Goal: Information Seeking & Learning: Learn about a topic

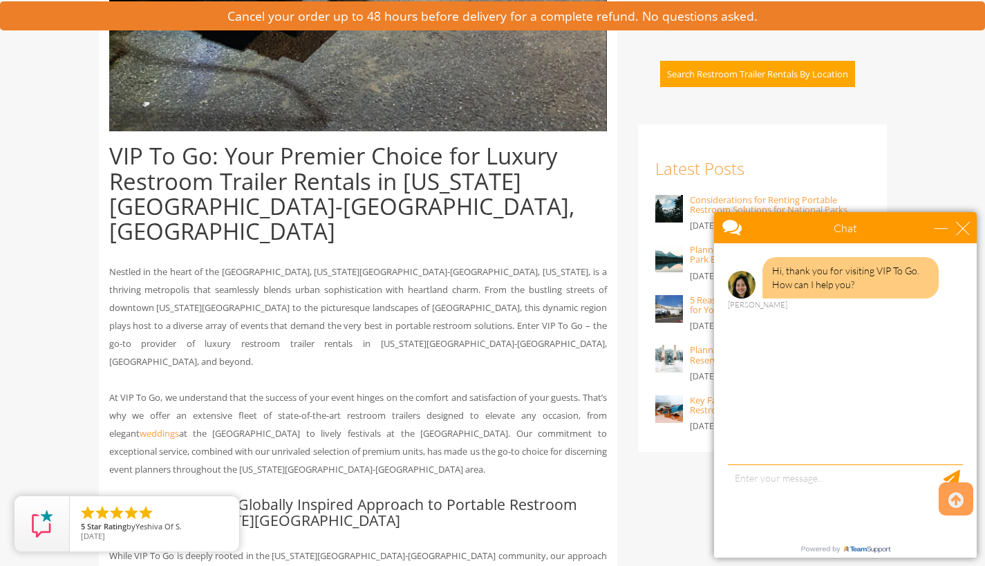
scroll to position [863, 0]
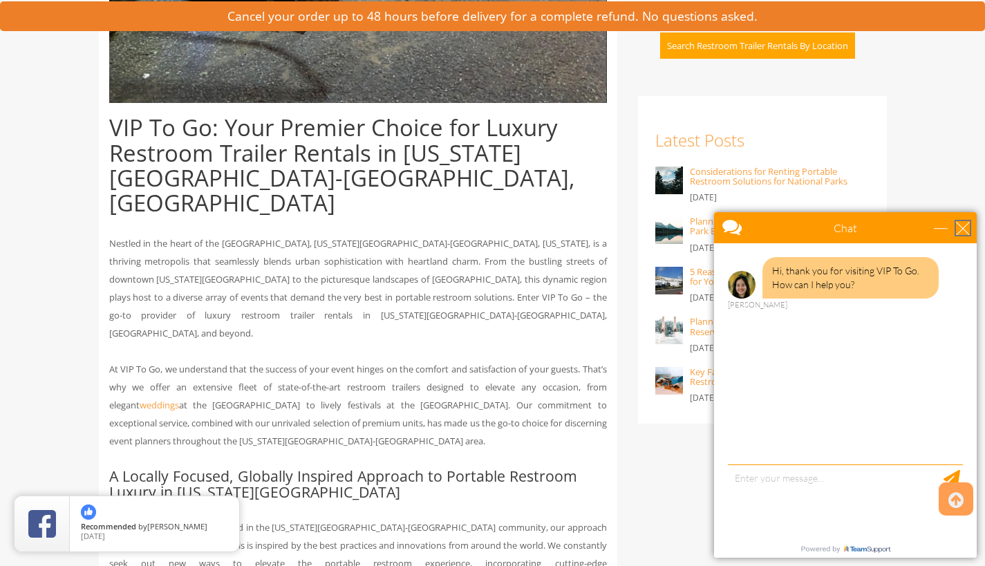
click at [960, 229] on div "close" at bounding box center [963, 228] width 14 height 14
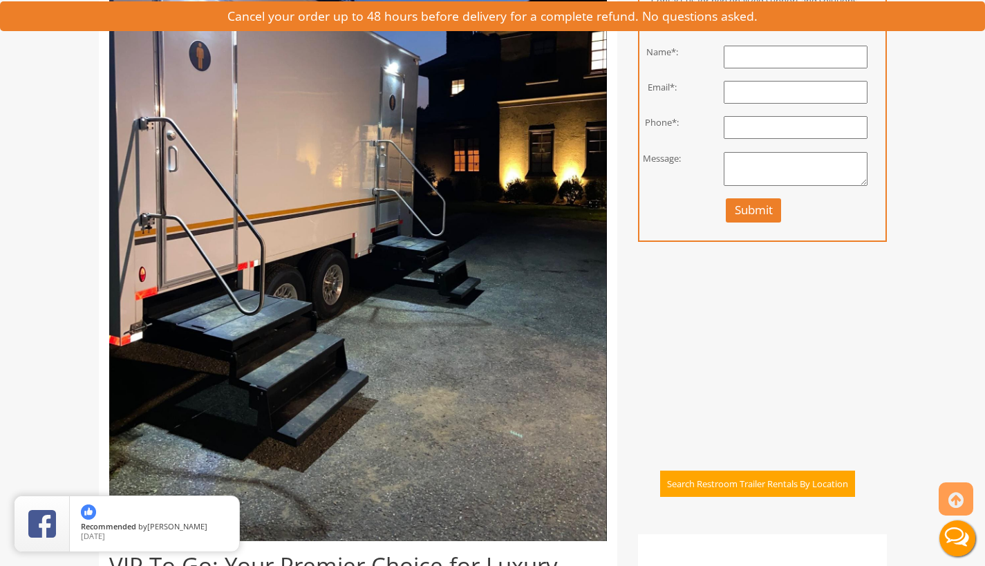
scroll to position [0, 0]
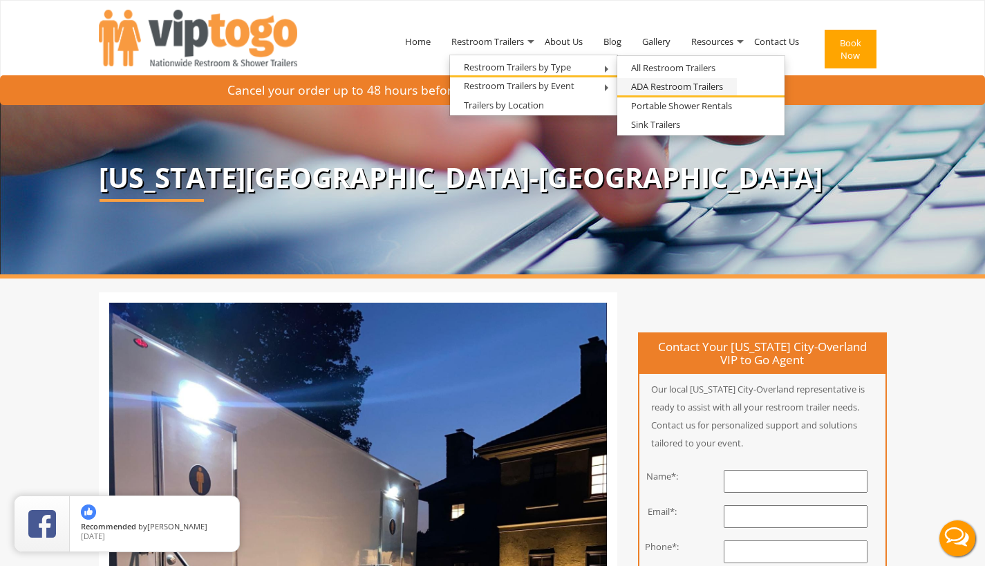
click at [659, 89] on link "ADA Restroom Trailers" at bounding box center [677, 86] width 120 height 17
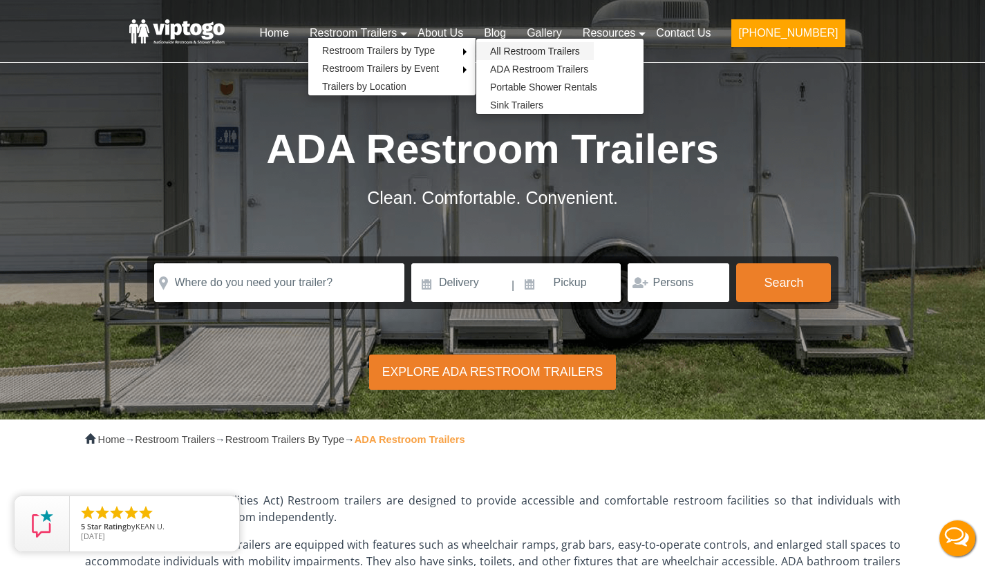
click at [544, 48] on link "All Restroom Trailers" at bounding box center [535, 51] width 118 height 18
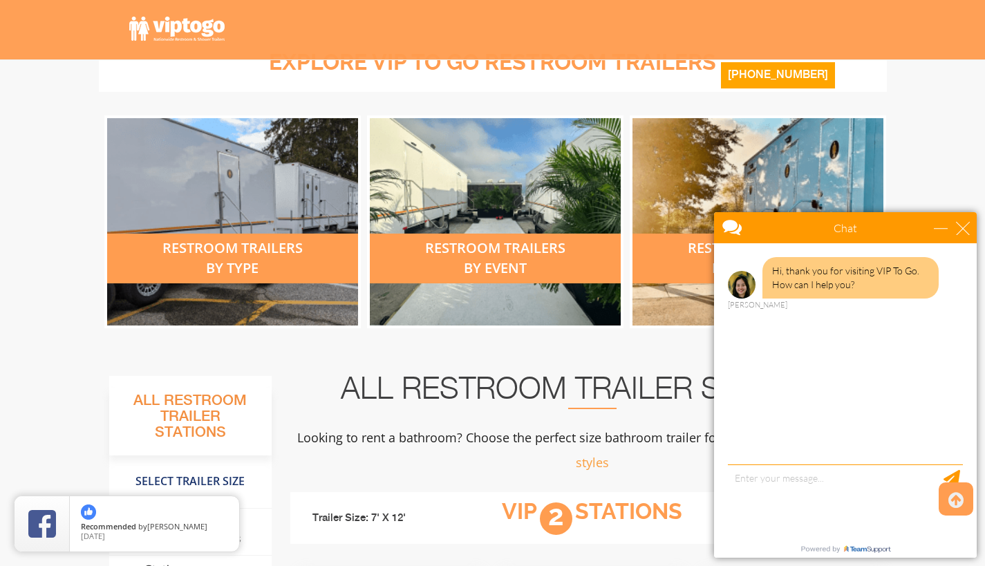
scroll to position [523, 0]
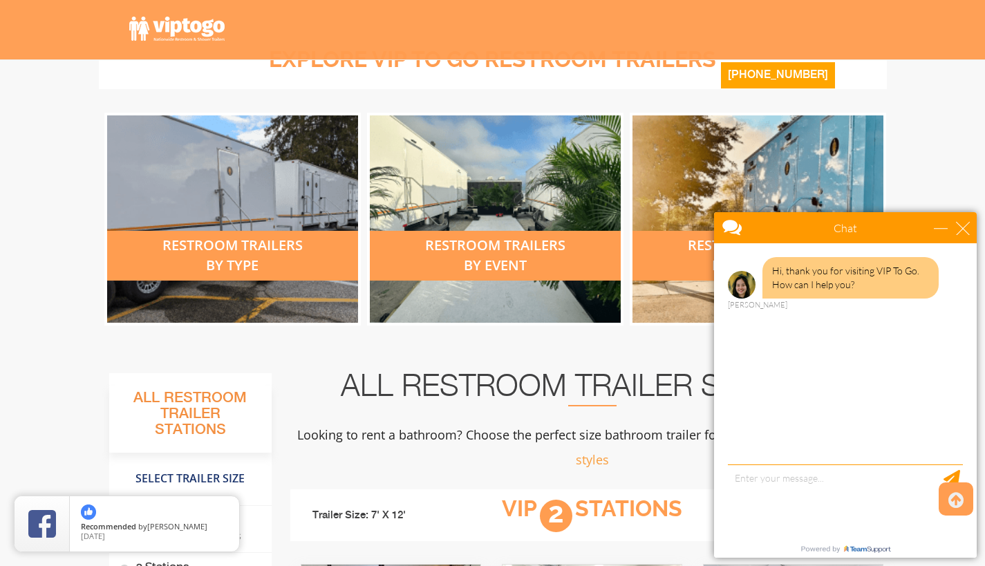
click at [225, 247] on div "restroom trailers by type" at bounding box center [232, 256] width 251 height 50
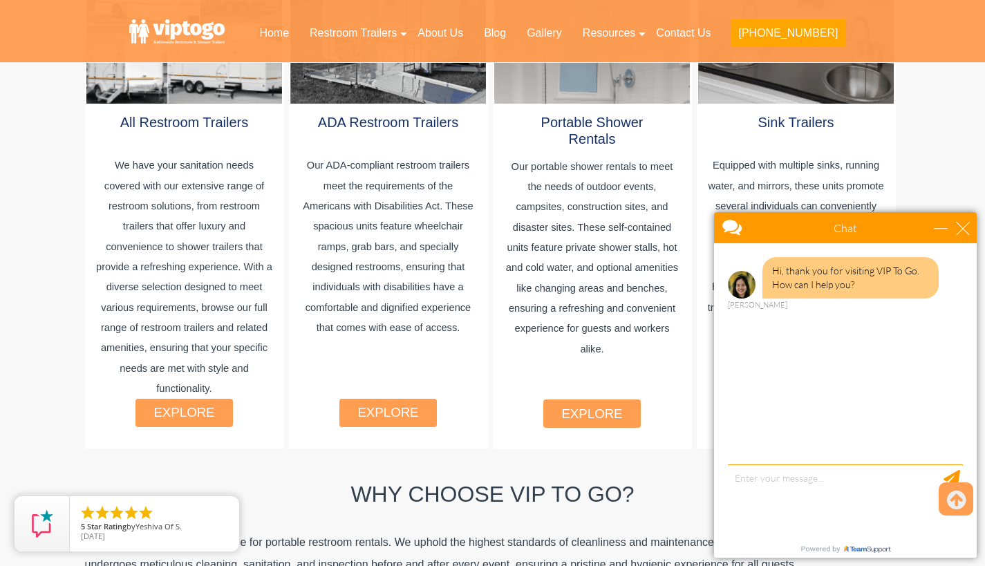
scroll to position [992, 0]
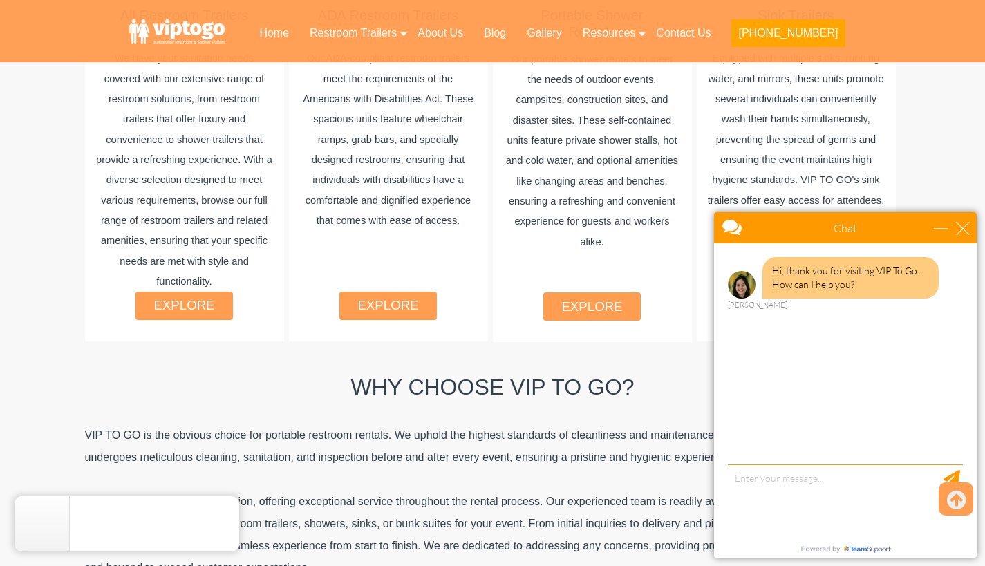
click at [177, 298] on link "explore" at bounding box center [183, 305] width 61 height 15
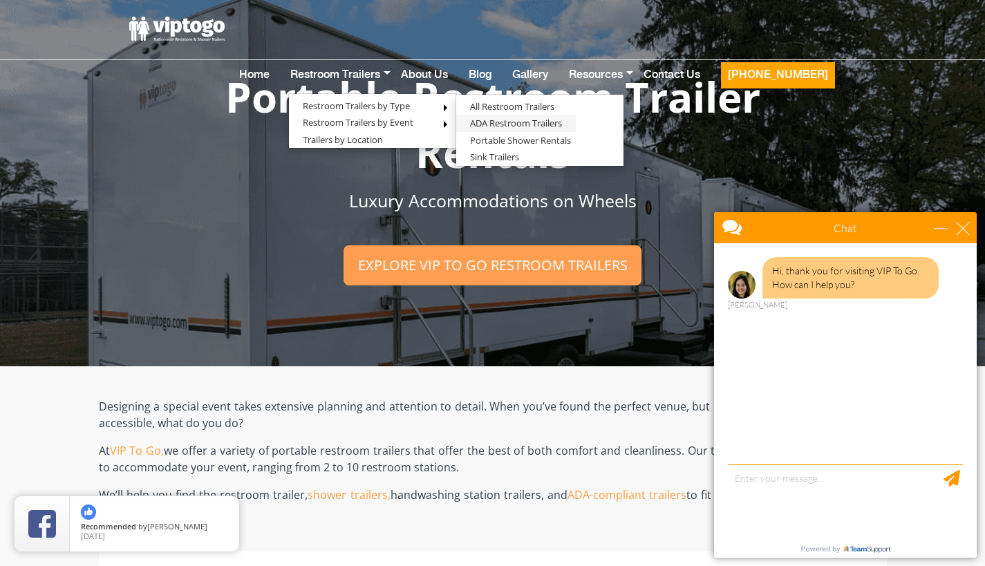
click at [551, 115] on link "ADA Restroom Trailers" at bounding box center [516, 123] width 120 height 17
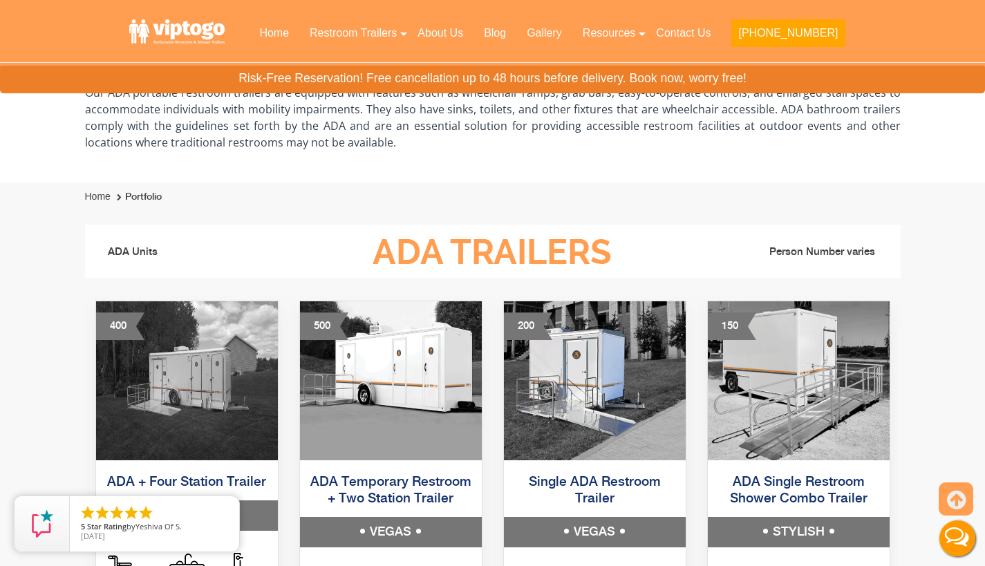
scroll to position [743, 0]
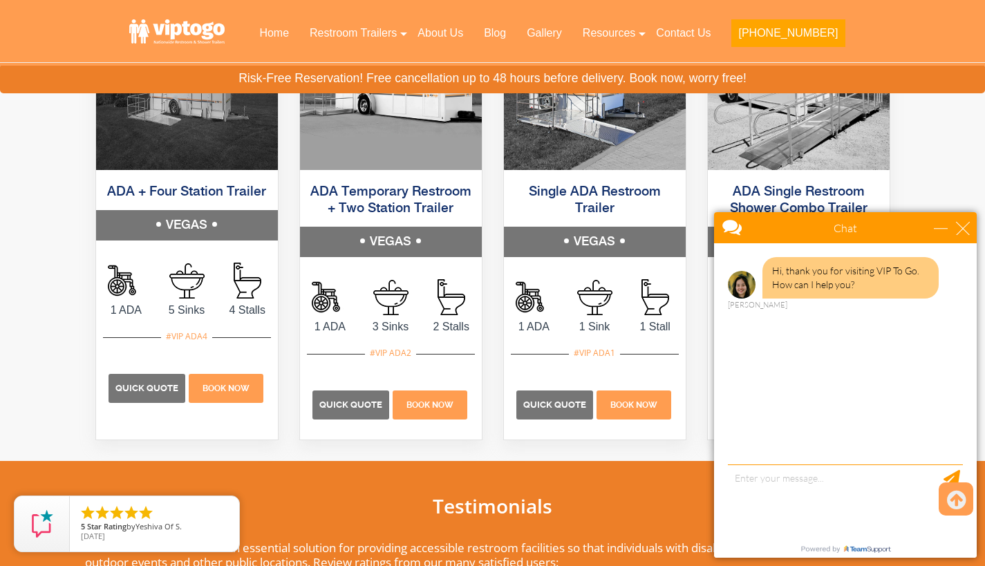
click at [386, 180] on h5 "ADA Temporary Restroom + Two Station Trailer" at bounding box center [391, 200] width 182 height 53
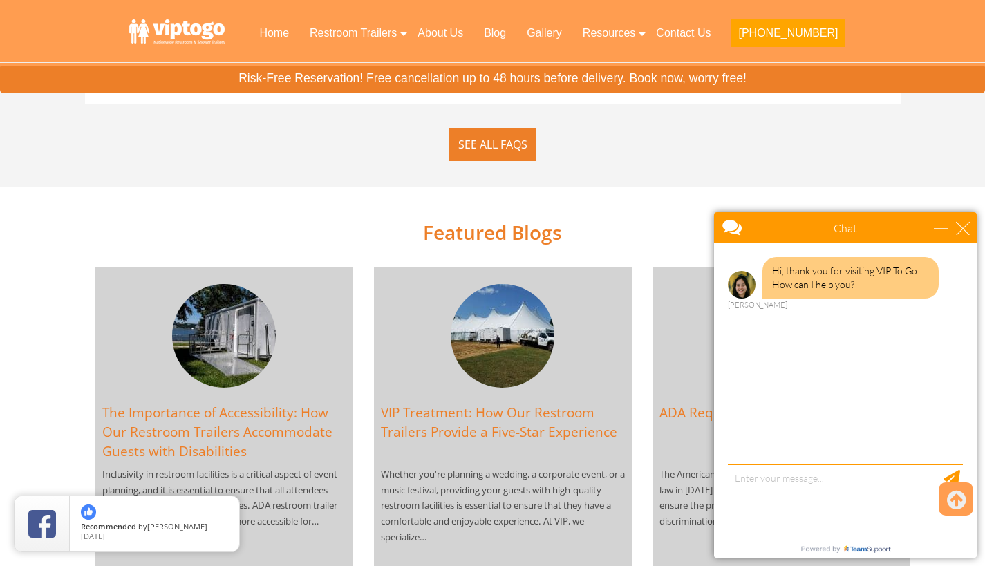
scroll to position [2766, 0]
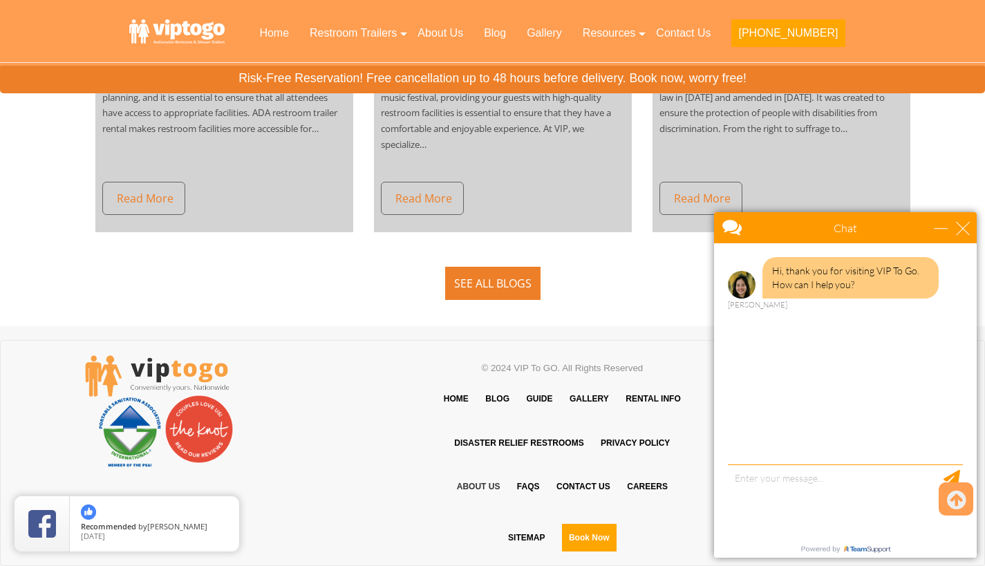
click at [477, 466] on link "About Us" at bounding box center [478, 486] width 57 height 41
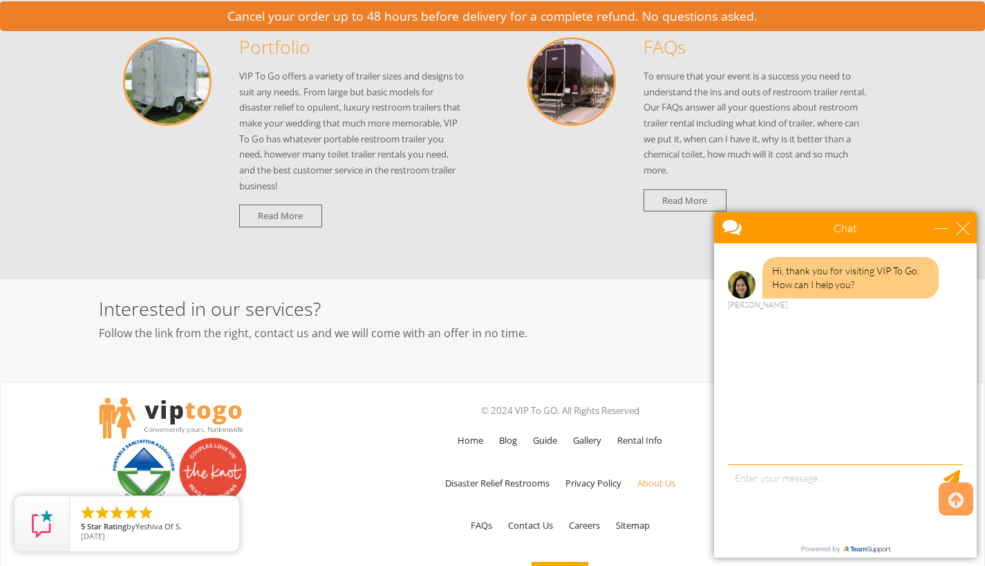
scroll to position [1621, 0]
